Goal: Task Accomplishment & Management: Complete application form

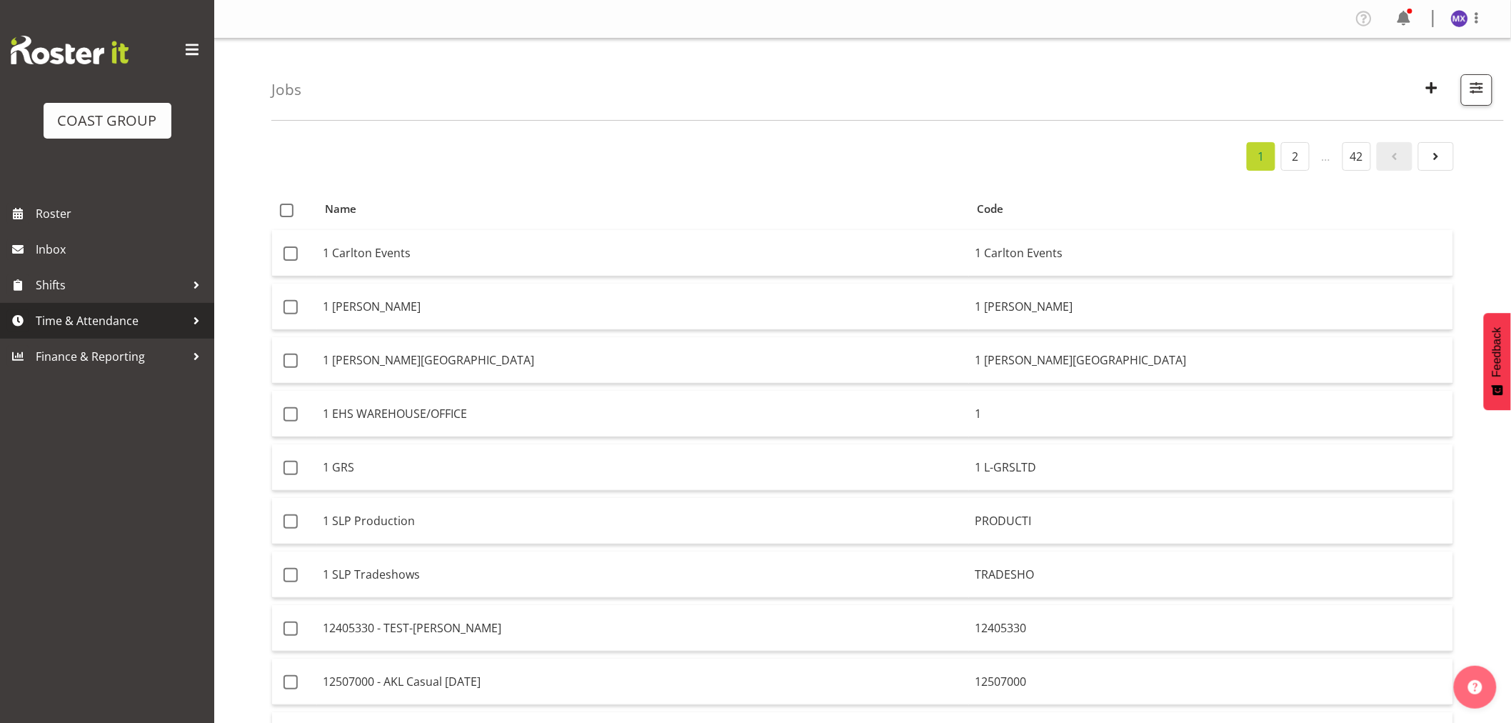
click at [119, 316] on span "Time & Attendance" at bounding box center [111, 320] width 150 height 21
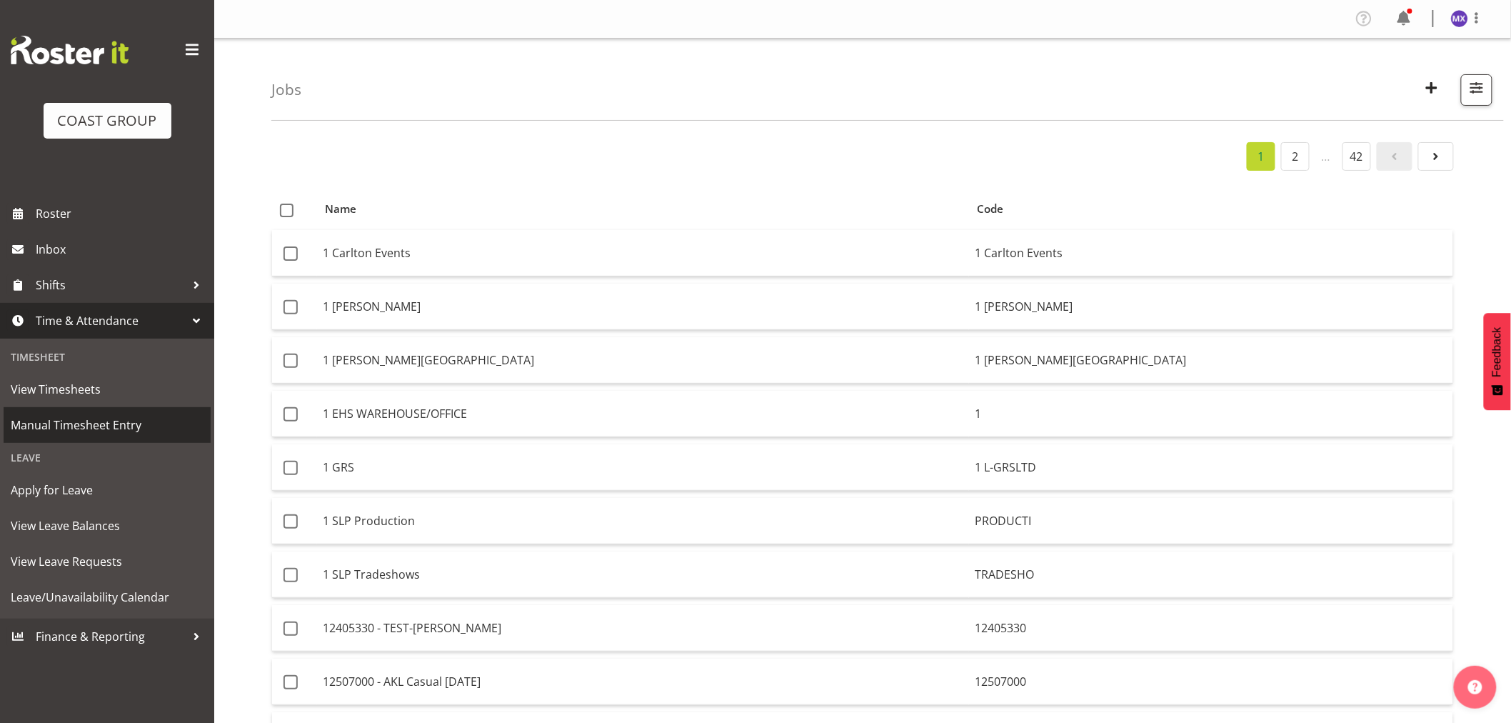
click at [63, 421] on span "Manual Timesheet Entry" at bounding box center [107, 424] width 193 height 21
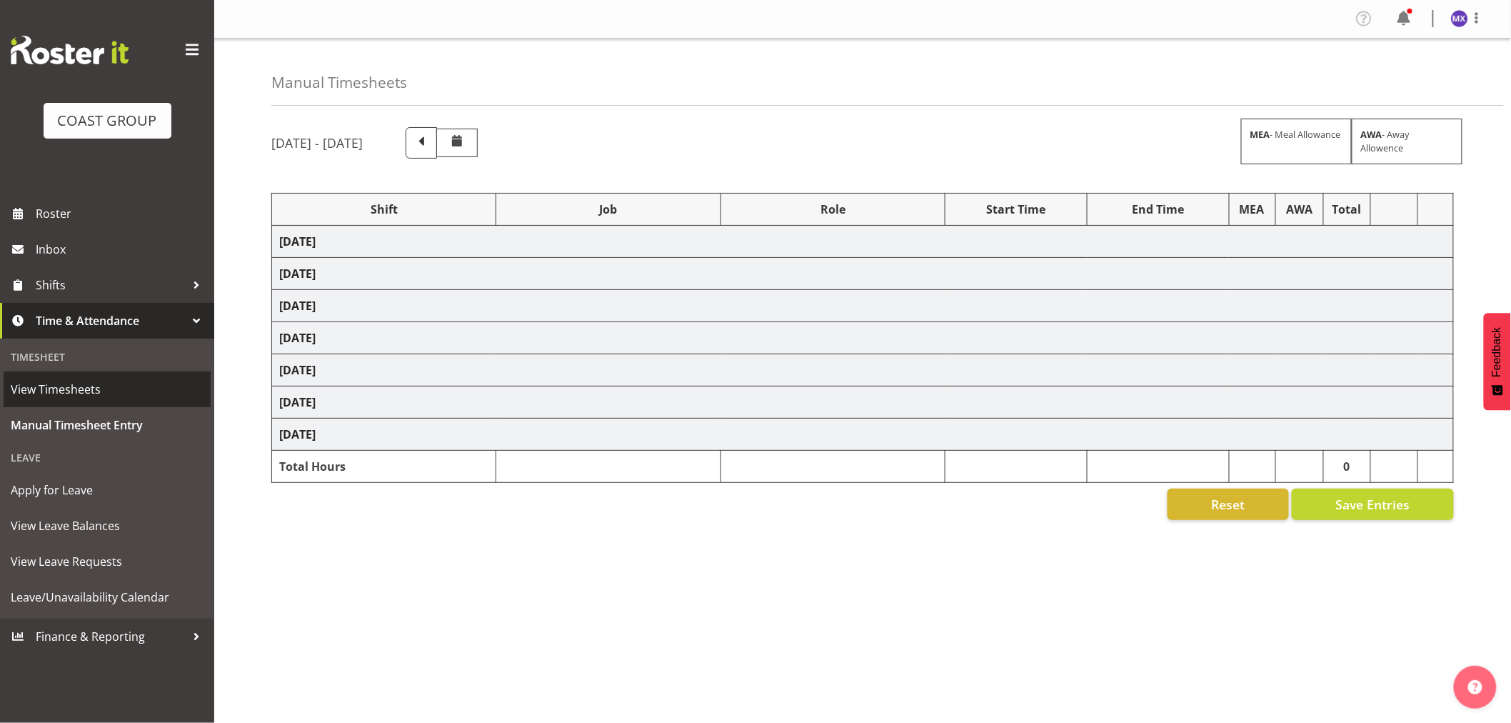
select select "69"
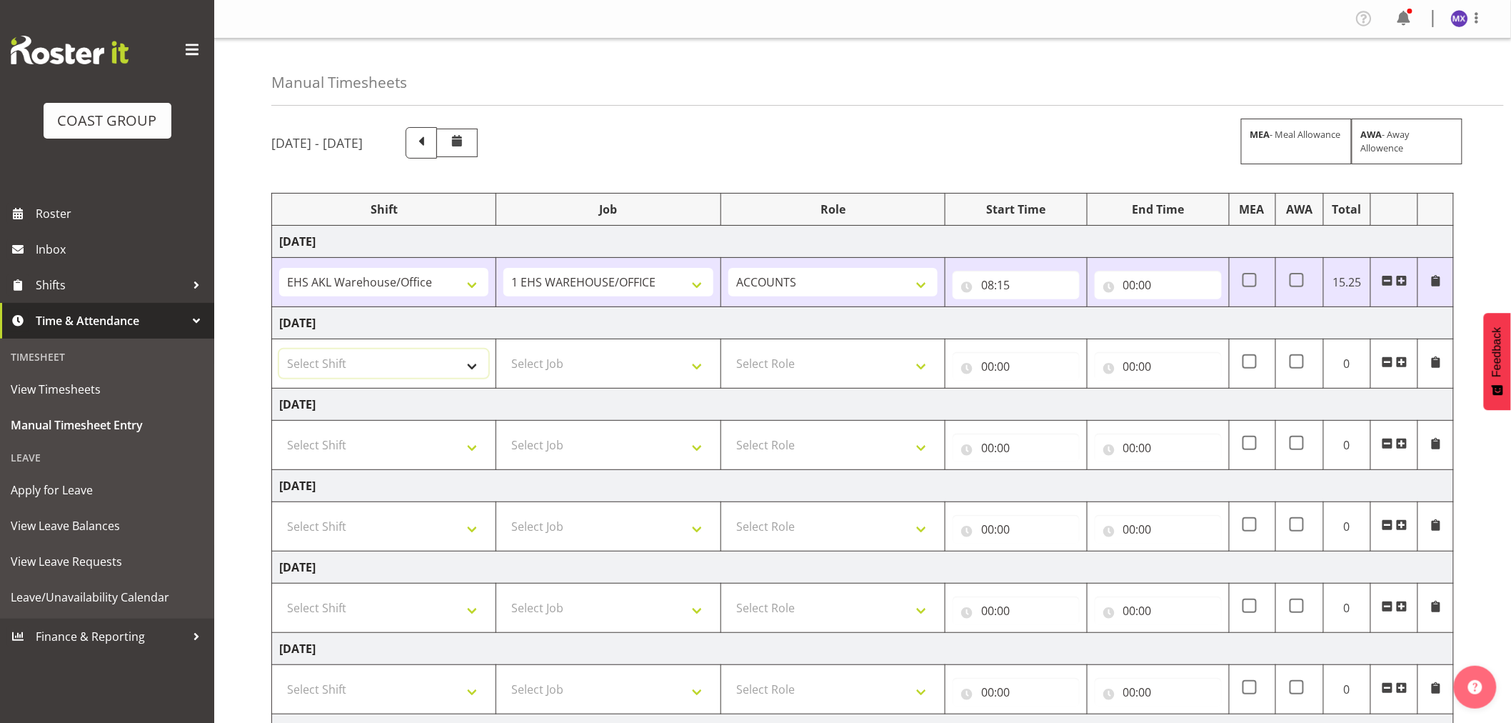
click at [475, 366] on select "Select Shift EHS AKL Warehouse/Office" at bounding box center [383, 363] width 209 height 29
select select "1083"
click at [279, 350] on select "Select Shift EHS AKL Warehouse/Office" at bounding box center [383, 363] width 209 height 29
click at [693, 370] on select "Select Job 1 Carlton Events 1 Carlton Hamilton 1 Carlton Wellington 1 EHS WAREH…" at bounding box center [607, 363] width 209 height 29
select select "69"
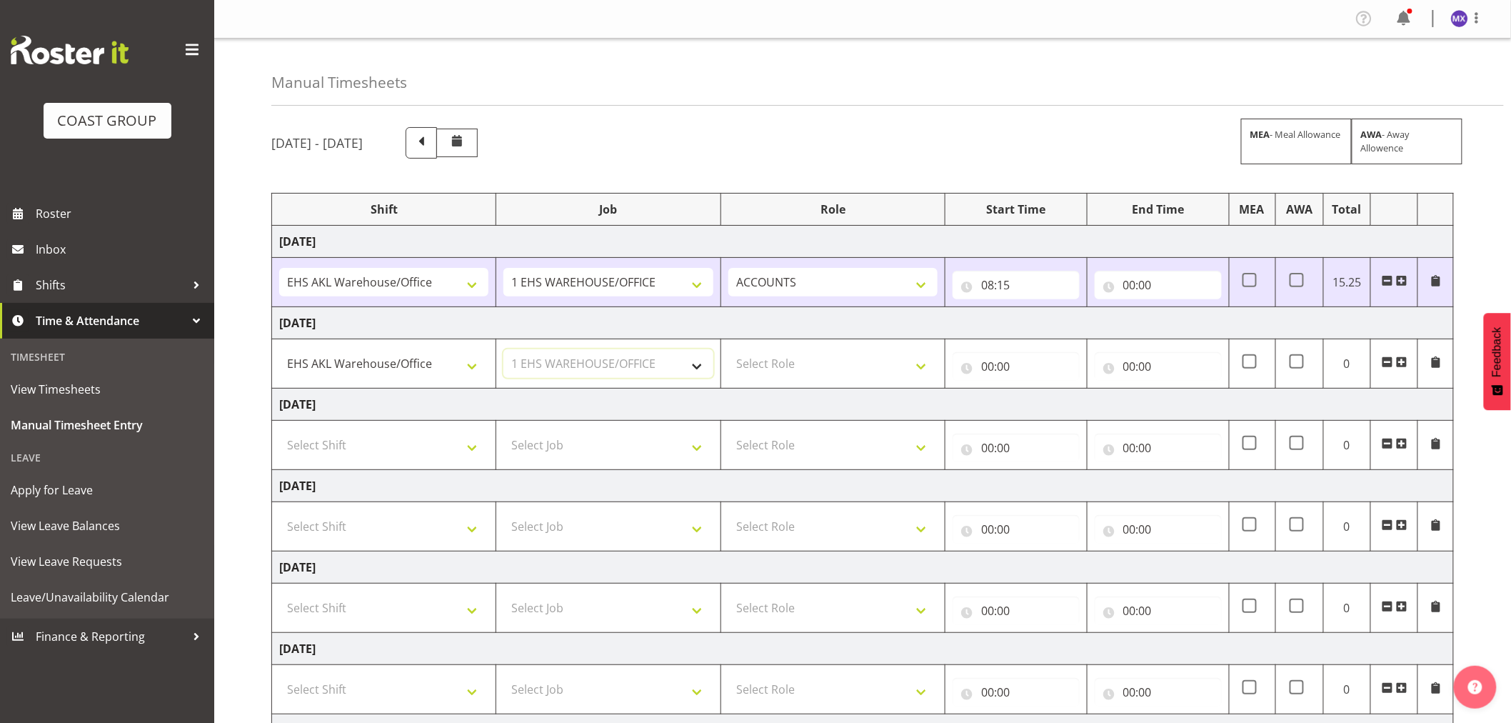
click at [503, 350] on select "Select Job 1 Carlton Events 1 Carlton Hamilton 1 Carlton Wellington 1 EHS WAREH…" at bounding box center [607, 363] width 209 height 29
click at [918, 368] on select "Select Role ACCOUNTS" at bounding box center [832, 363] width 209 height 29
select select "204"
click at [728, 350] on select "Select Role ACCOUNTS" at bounding box center [832, 363] width 209 height 29
click at [997, 365] on input "00:00" at bounding box center [1015, 366] width 127 height 29
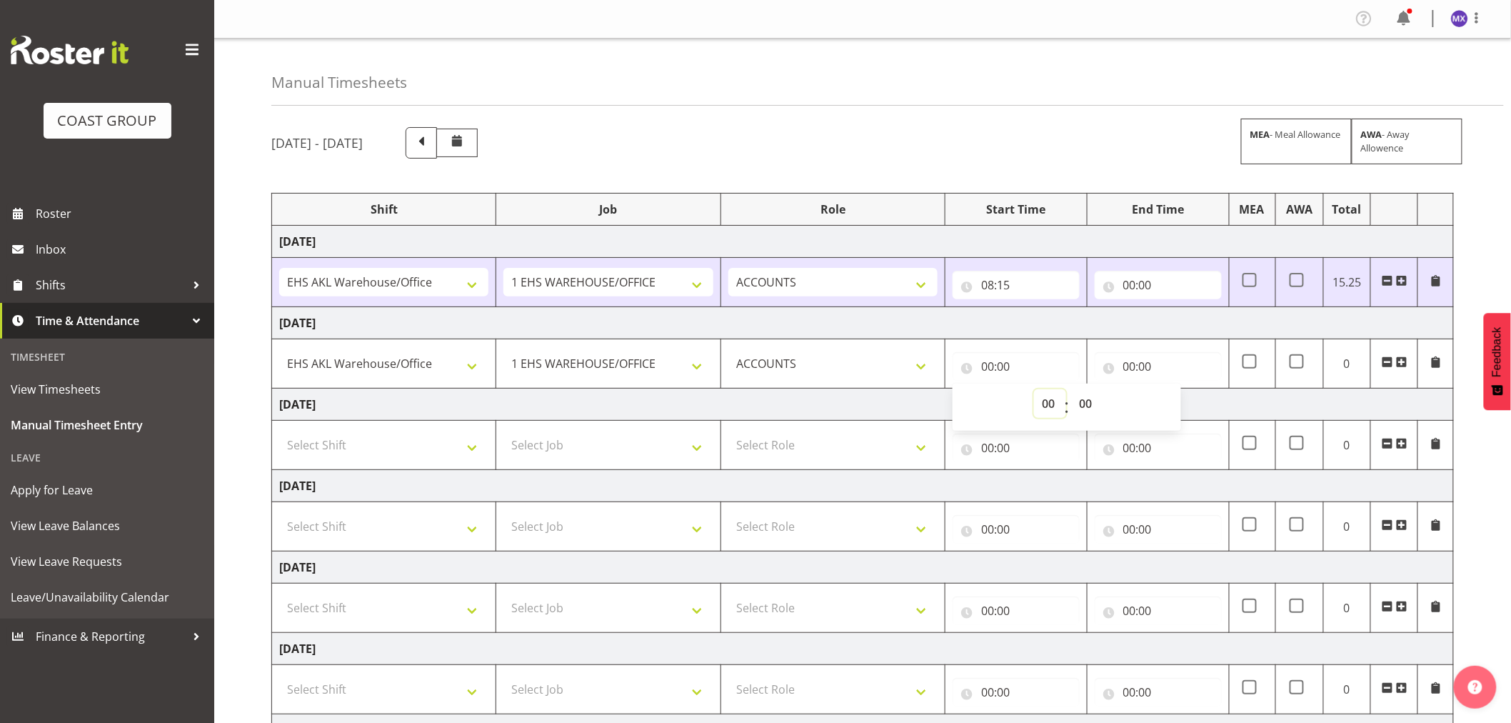
click at [1045, 400] on select "00 01 02 03 04 05 06 07 08 09 10 11 12 13 14 15 16 17 18 19 20 21 22 23" at bounding box center [1050, 403] width 32 height 29
select select "8"
click at [1034, 390] on select "00 01 02 03 04 05 06 07 08 09 10 11 12 13 14 15 16 17 18 19 20 21 22 23" at bounding box center [1050, 403] width 32 height 29
type input "08:00"
click at [1092, 401] on select "00 01 02 03 04 05 06 07 08 09 10 11 12 13 14 15 16 17 18 19 20 21 22 23 24 25 2…" at bounding box center [1087, 403] width 32 height 29
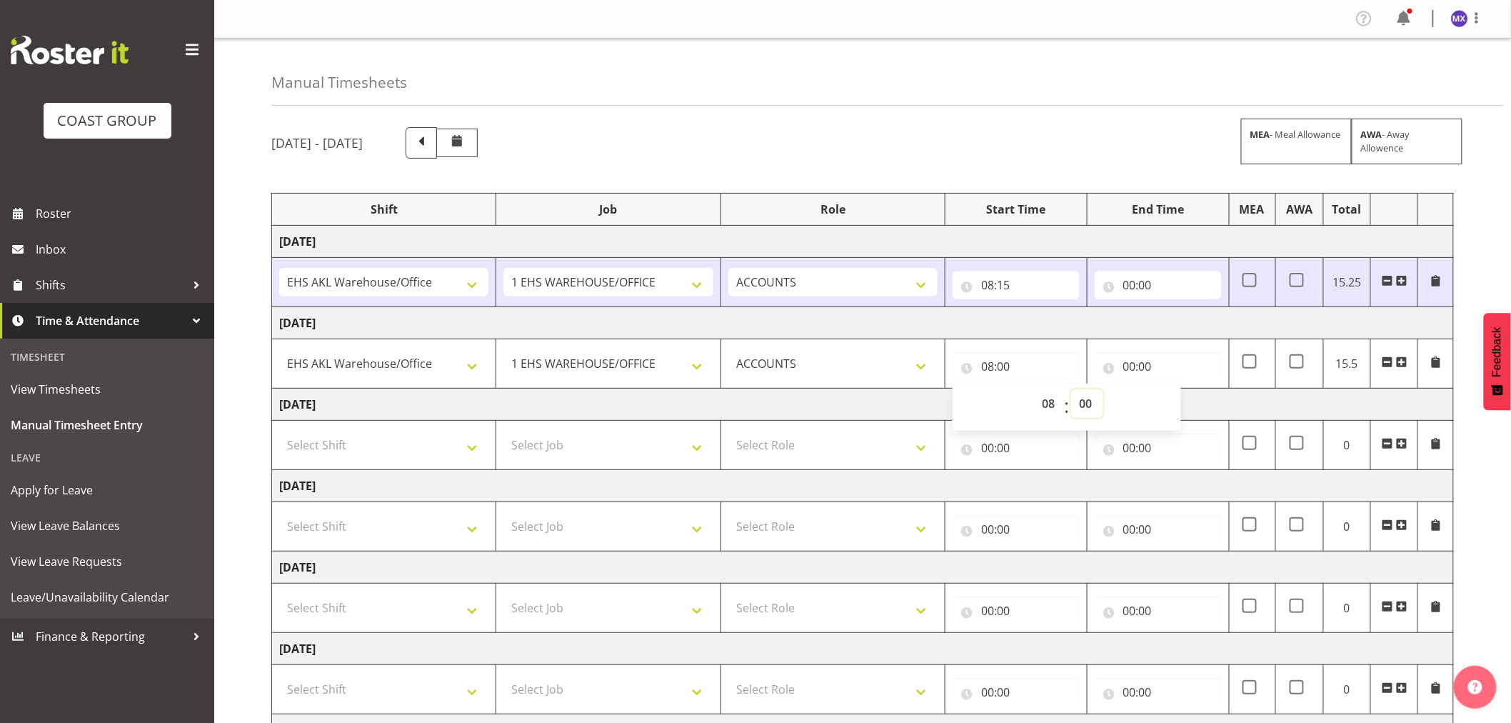
select select "10"
type input "08:10"
click at [1162, 291] on input "00:00" at bounding box center [1158, 285] width 127 height 29
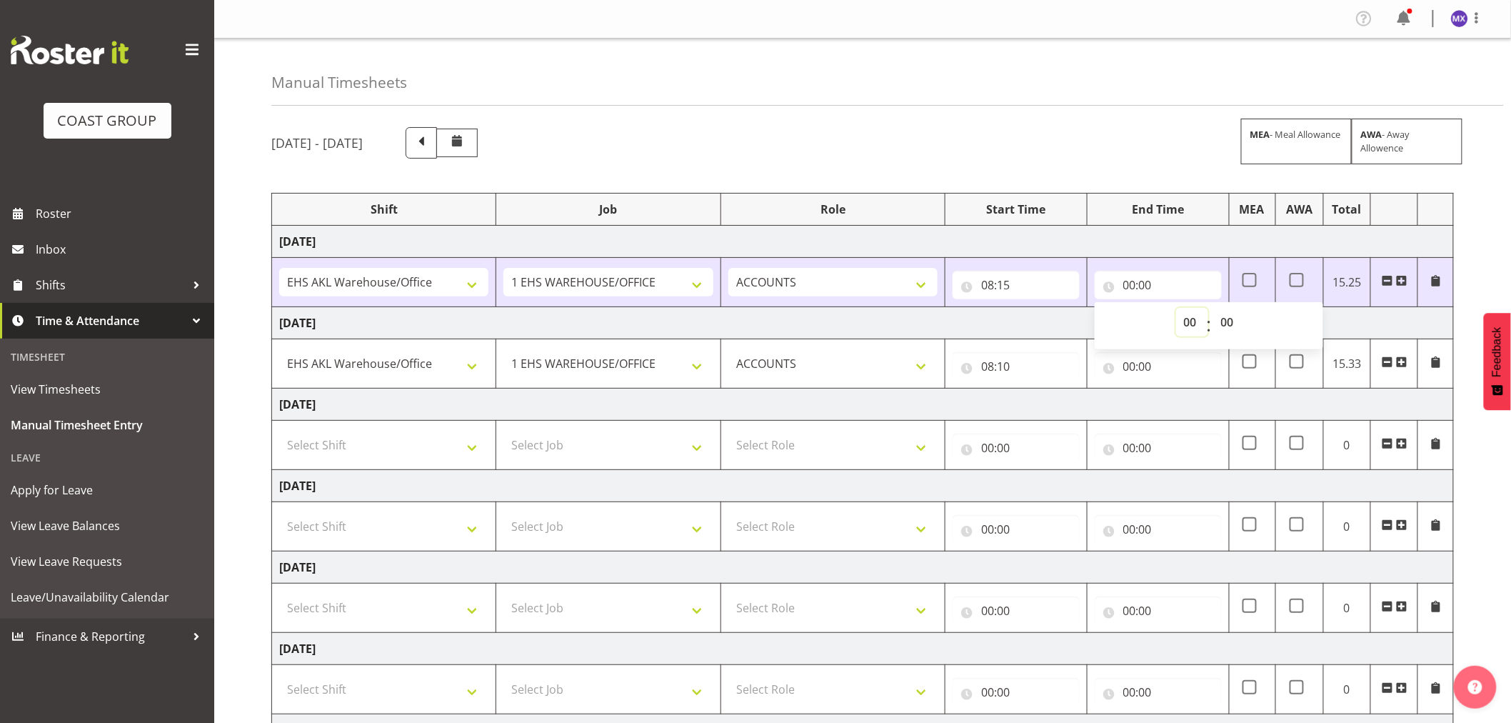
click at [1189, 327] on select "00 01 02 03 04 05 06 07 08 09 10 11 12 13 14 15 16 17 18 19 20 21 22 23" at bounding box center [1192, 322] width 32 height 29
select select "16"
type input "16:00"
click at [1228, 326] on select "00 01 02 03 04 05 06 07 08 09 10 11 12 13 14 15 16 17 18 19 20 21 22 23 24 25 2…" at bounding box center [1229, 322] width 32 height 29
select select "45"
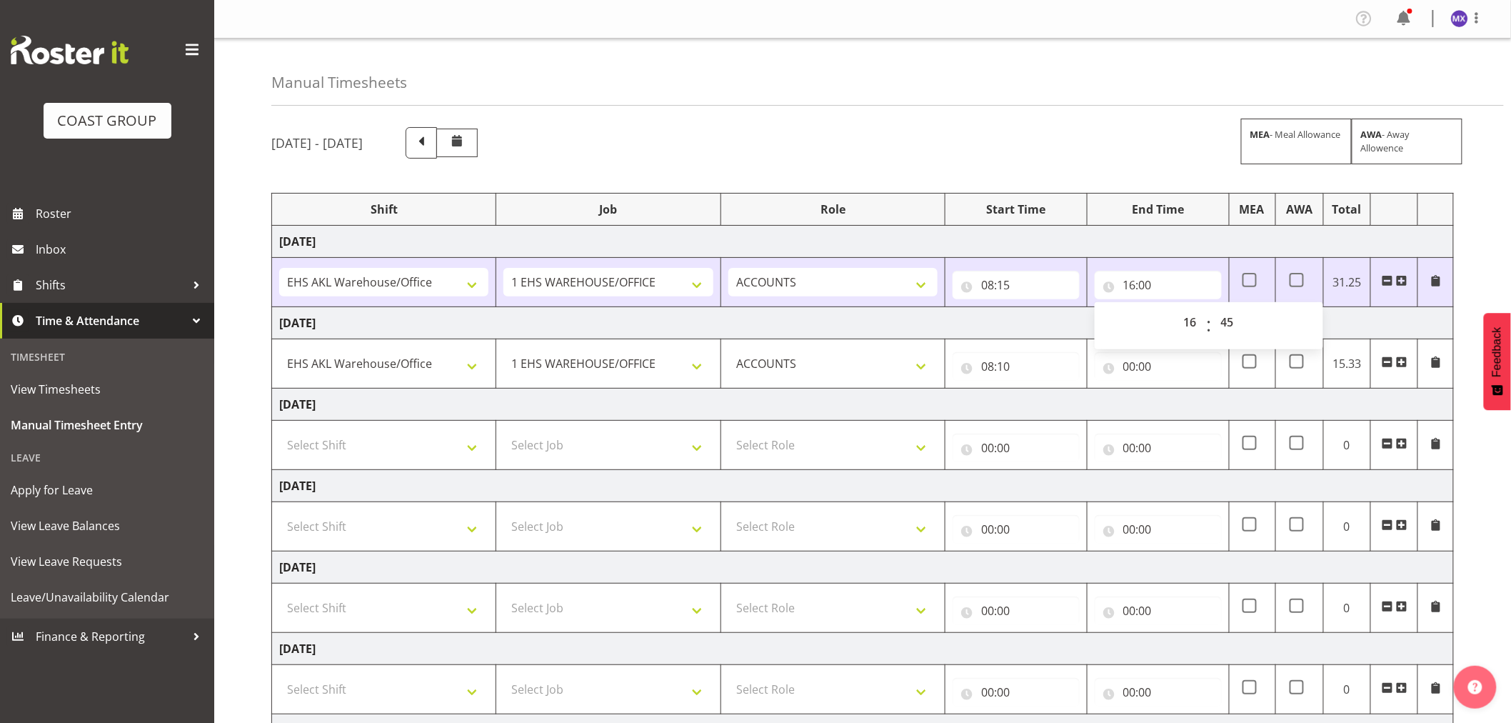
type input "16:45"
click at [1469, 240] on div "October 8th - October 14th 2025 MEA - Meal Allowance AWA - Away Allowence Shift…" at bounding box center [890, 495] width 1239 height 759
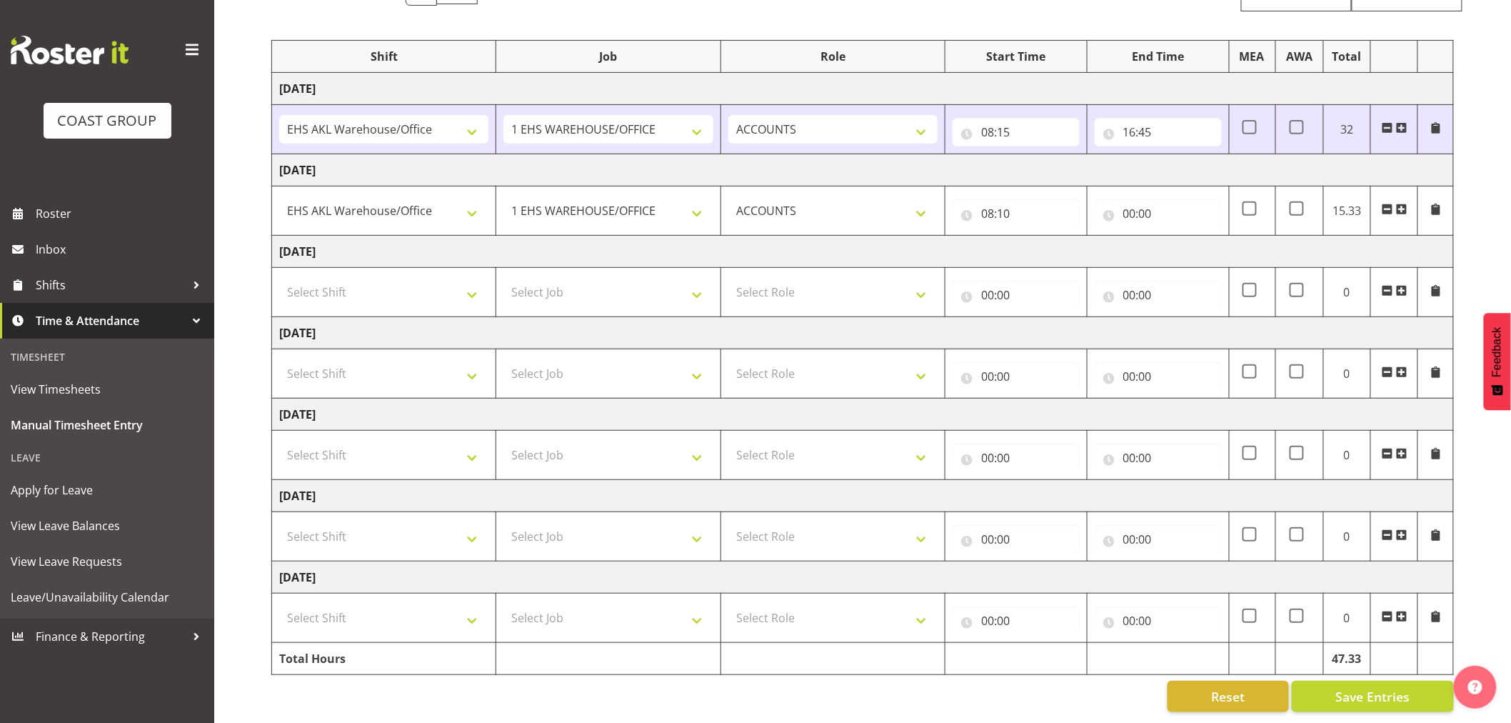
scroll to position [166, 0]
click at [1415, 680] on button "Save Entries" at bounding box center [1373, 695] width 162 height 31
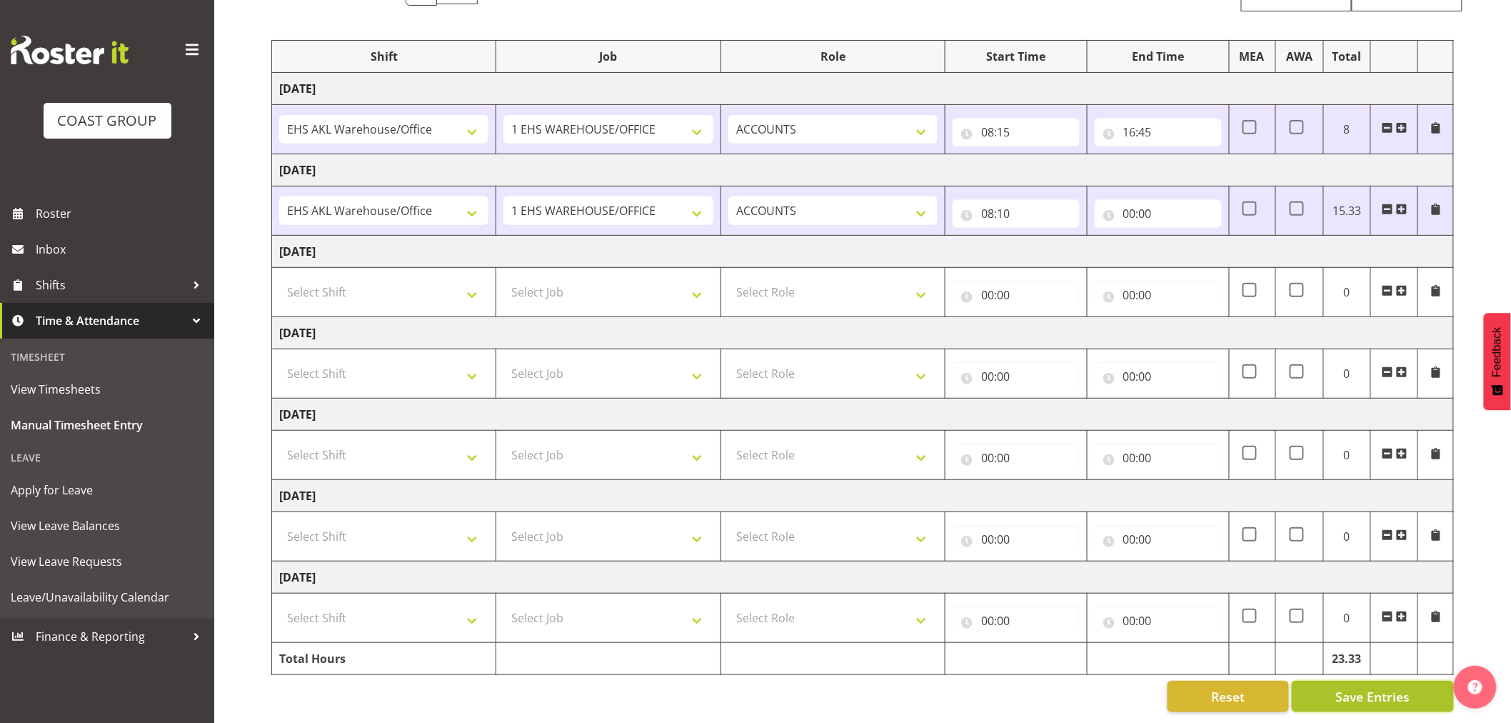
click at [1382, 687] on span "Save Entries" at bounding box center [1372, 696] width 74 height 19
